Goal: Task Accomplishment & Management: Complete application form

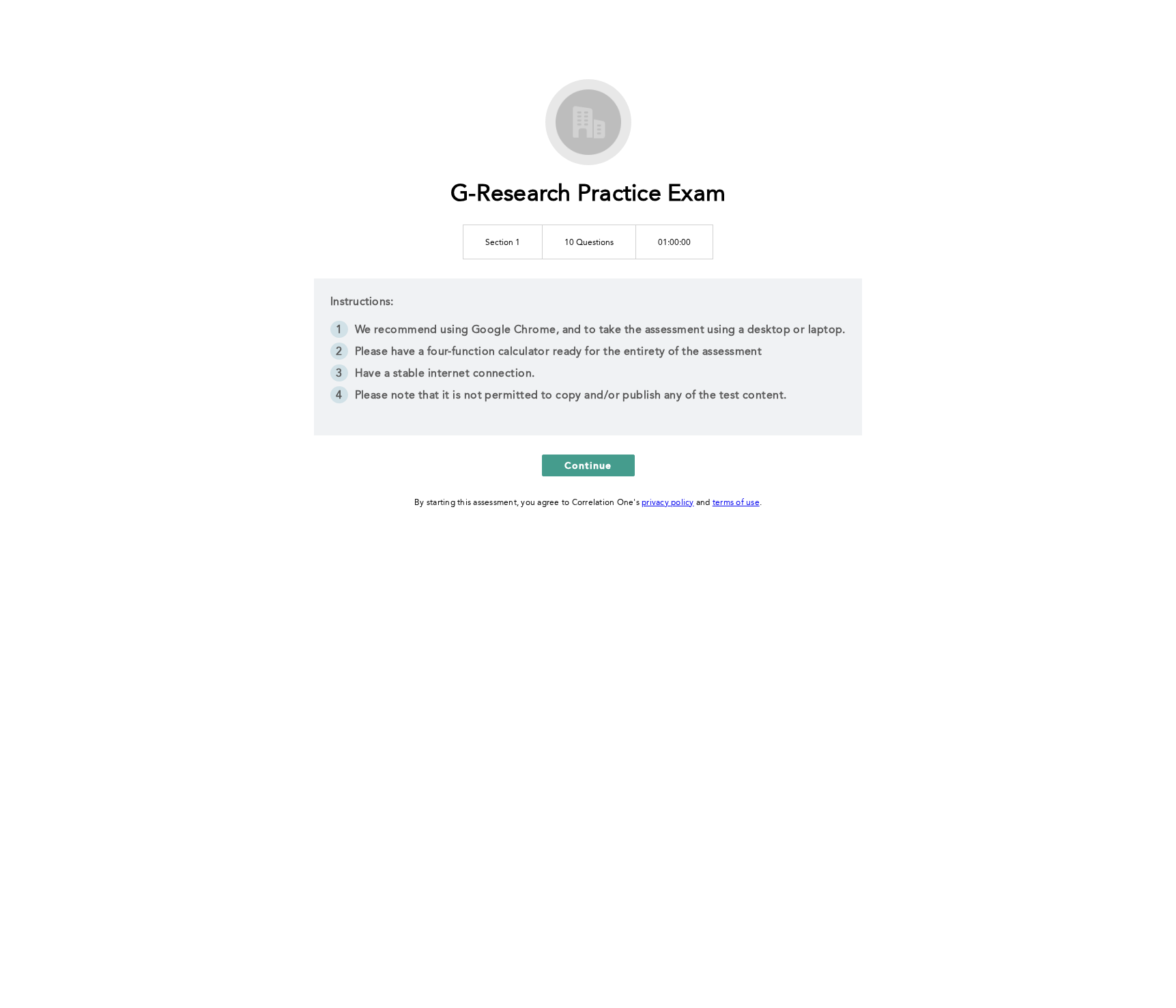
click at [585, 465] on span "Continue" at bounding box center [588, 465] width 48 height 13
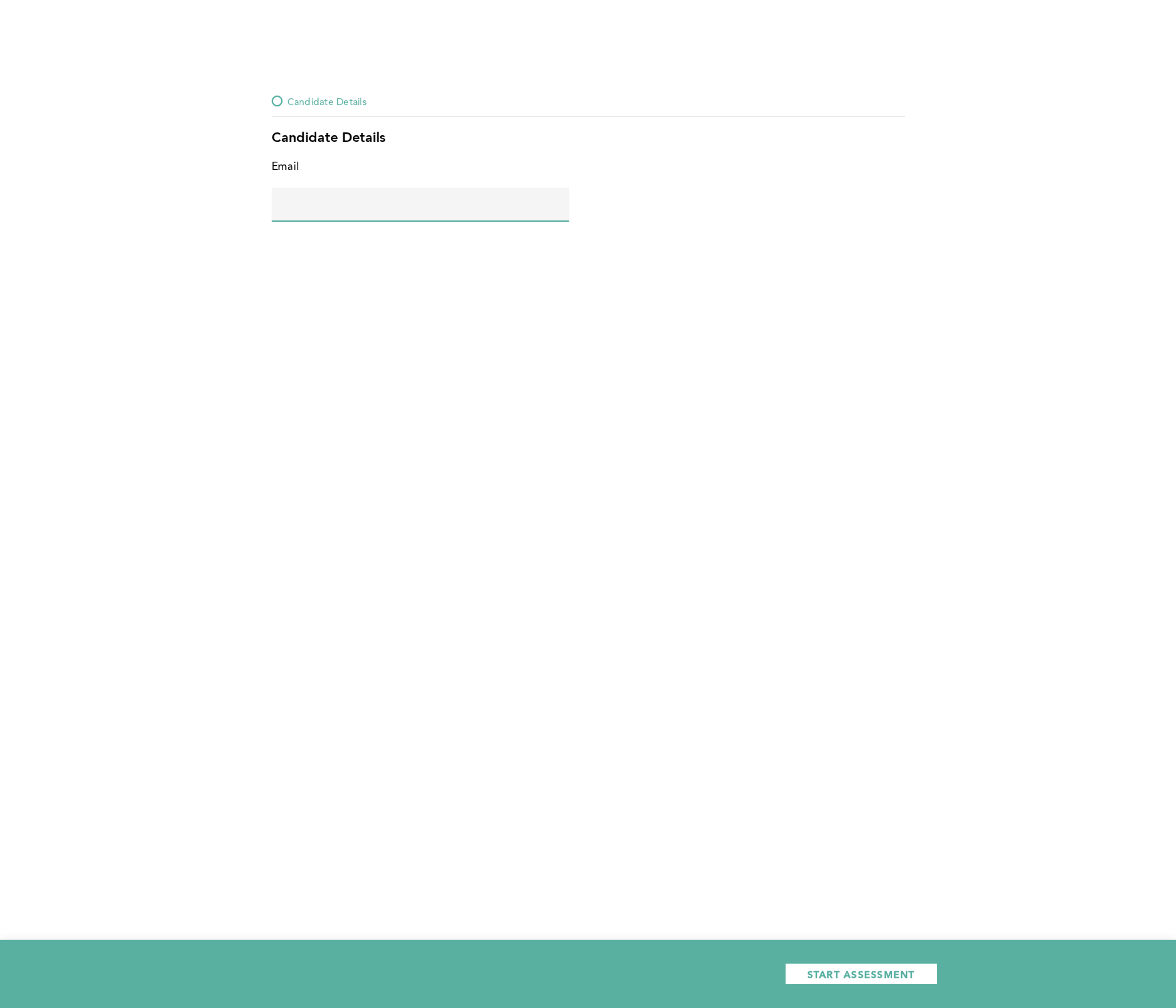
click at [351, 206] on input "text" at bounding box center [420, 204] width 298 height 33
type input "[PERSON_NAME][EMAIL_ADDRESS][PERSON_NAME][DOMAIN_NAME]"
click at [857, 972] on span "START ASSESSMENT" at bounding box center [861, 974] width 108 height 13
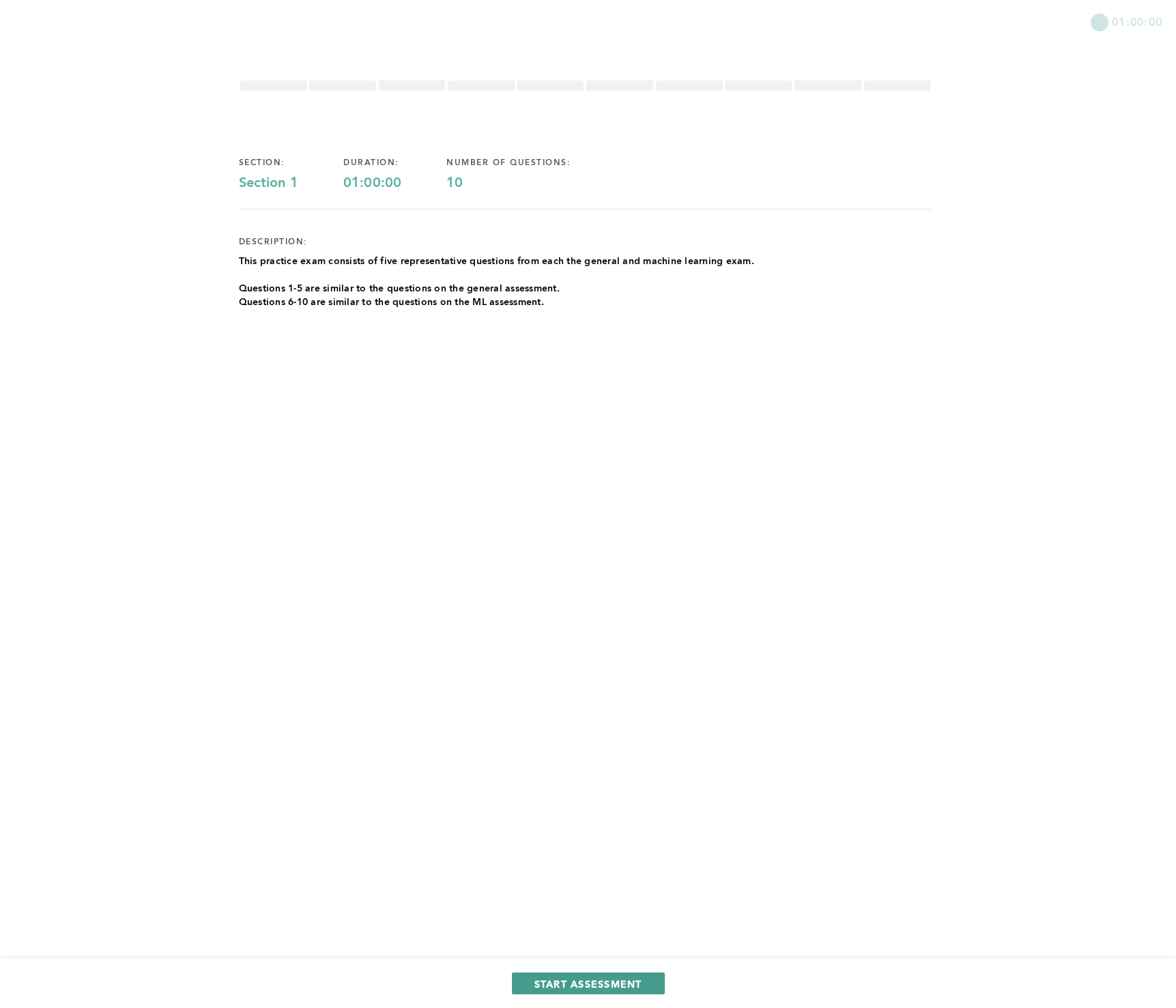
click at [605, 987] on span "START ASSESSMENT" at bounding box center [588, 984] width 108 height 13
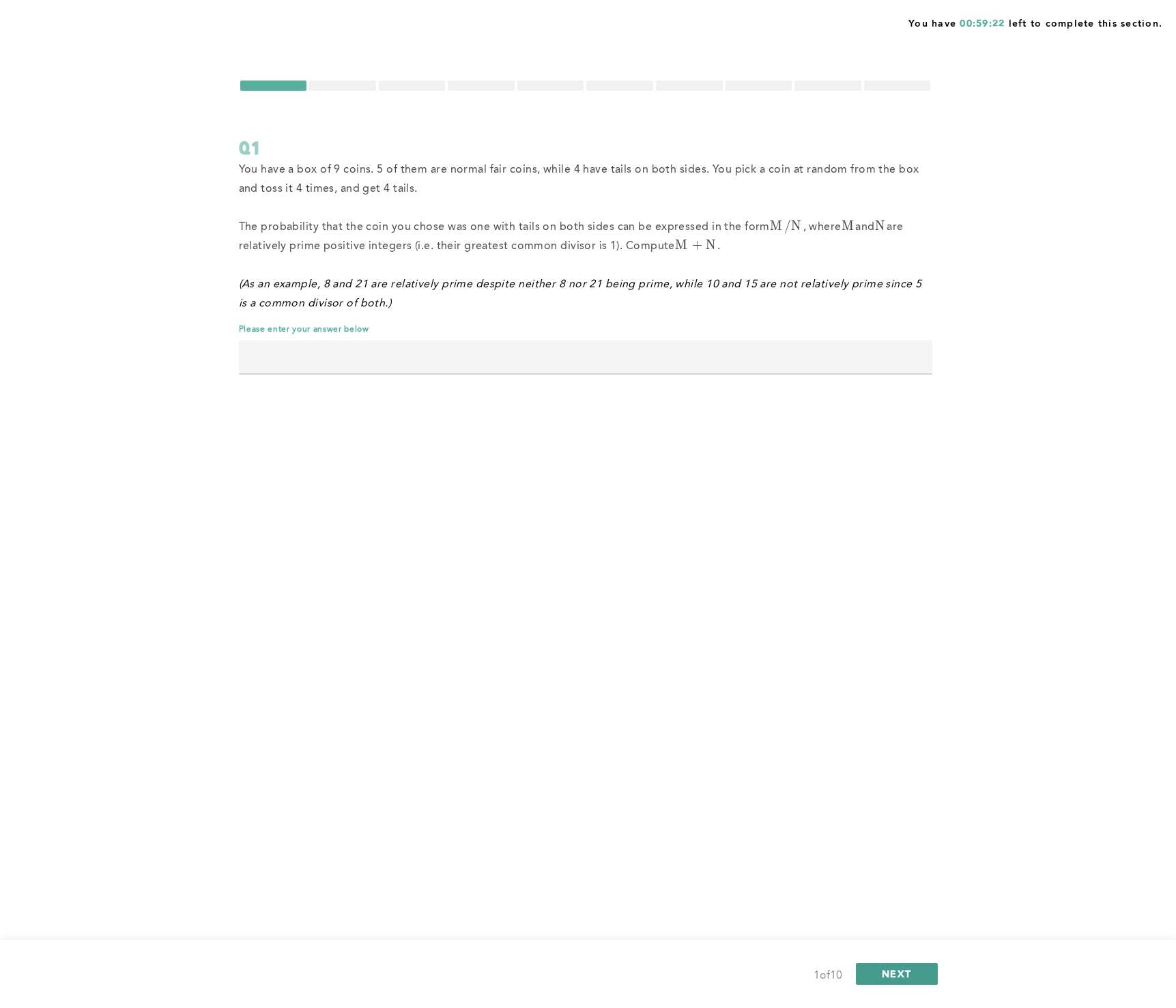
click at [899, 975] on span "NEXT" at bounding box center [897, 974] width 29 height 13
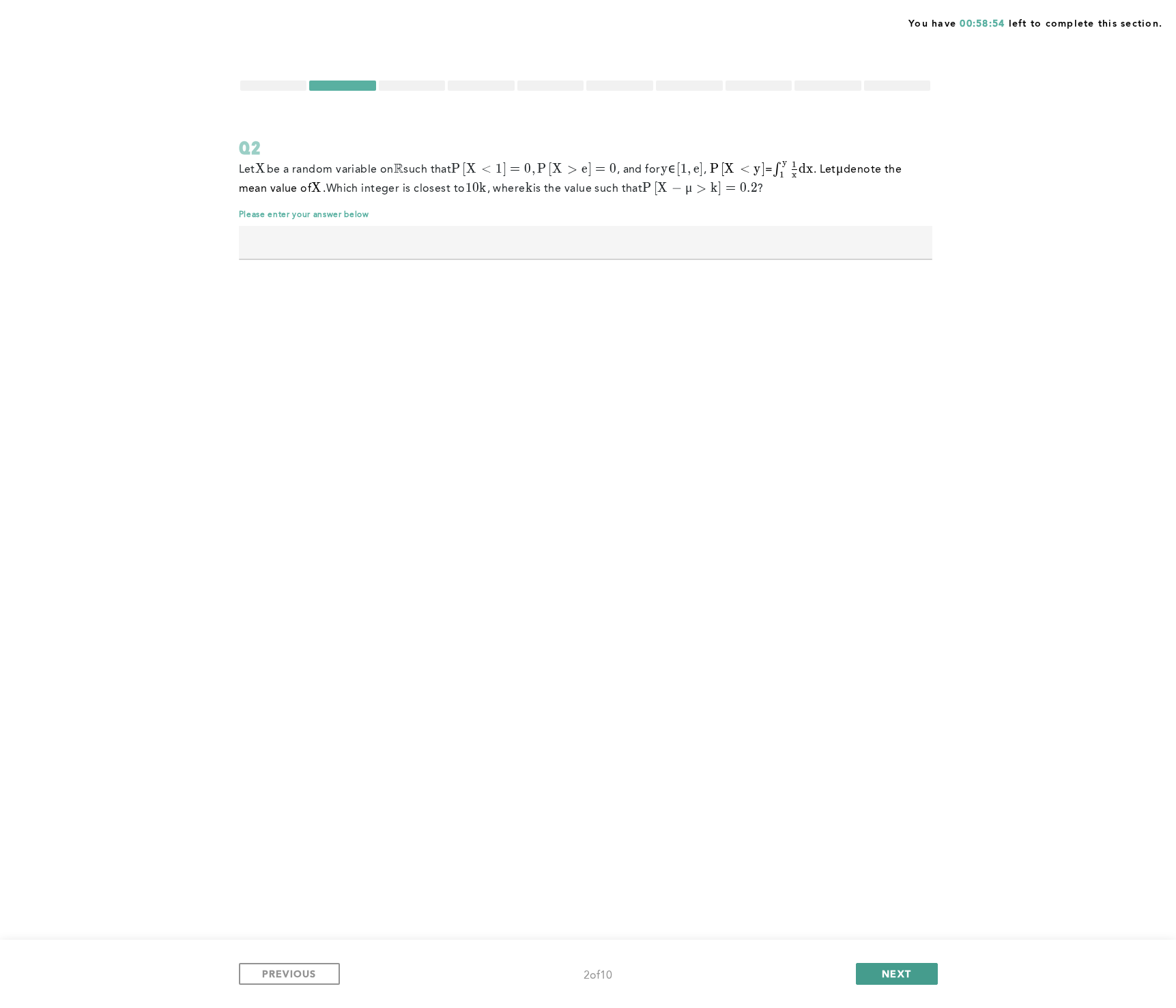
click at [895, 973] on span "NEXT" at bounding box center [897, 974] width 29 height 13
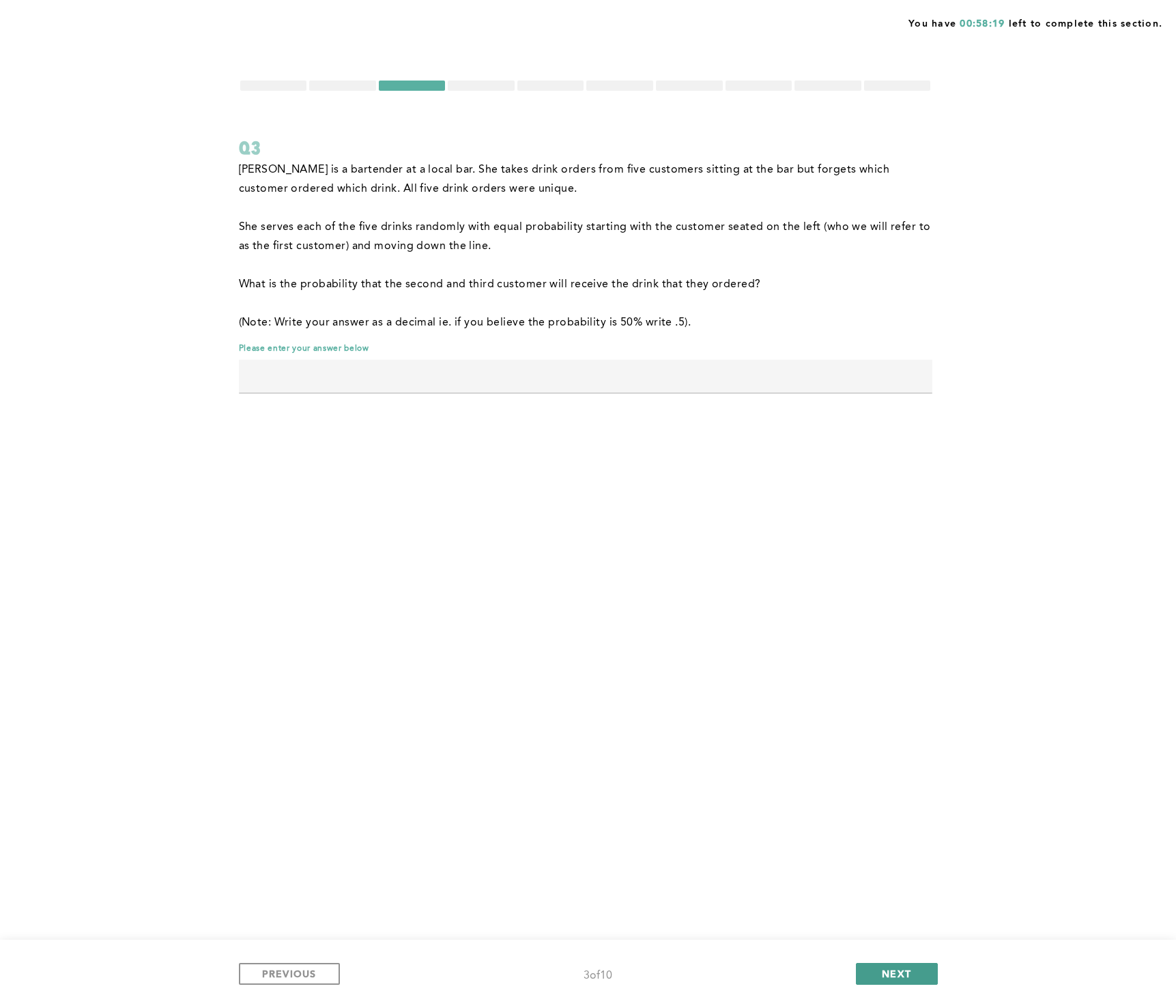
click at [895, 967] on button "NEXT" at bounding box center [897, 974] width 82 height 22
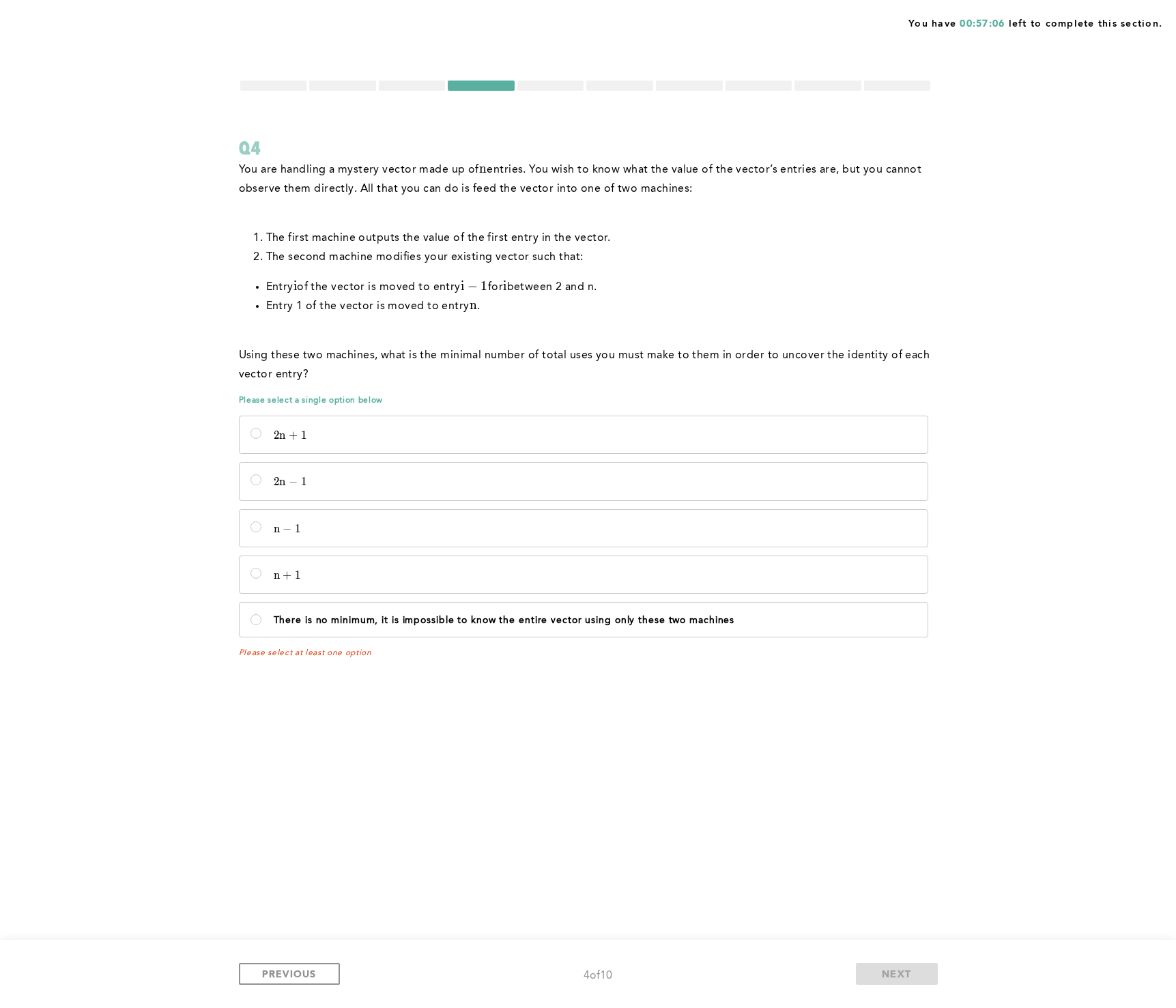
click at [322, 689] on div "You have 00:57:06 left to complete this section. Q4 You are handling a mystery …" at bounding box center [588, 504] width 1176 height 1008
click at [321, 478] on p "2 n − 1 2n - 1 2 n − 1" at bounding box center [595, 481] width 643 height 14
click at [262, 478] on input "2 n − 1 2n - 1 2 n − 1" at bounding box center [255, 479] width 11 height 11
radio input "true"
click at [916, 982] on button "NEXT" at bounding box center [897, 974] width 82 height 22
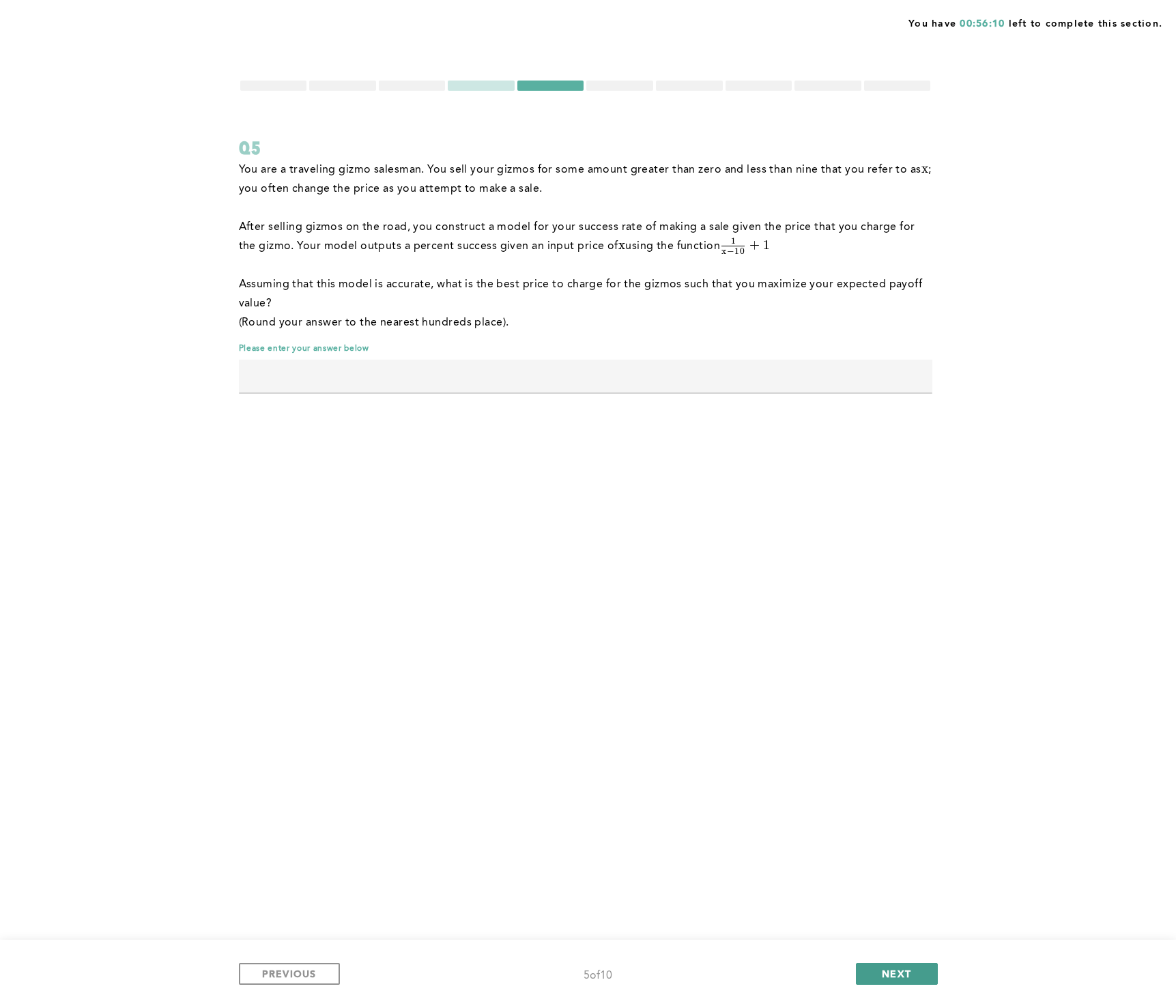
click at [897, 970] on span "NEXT" at bounding box center [897, 974] width 29 height 13
